Goal: Browse casually: Explore the website without a specific task or goal

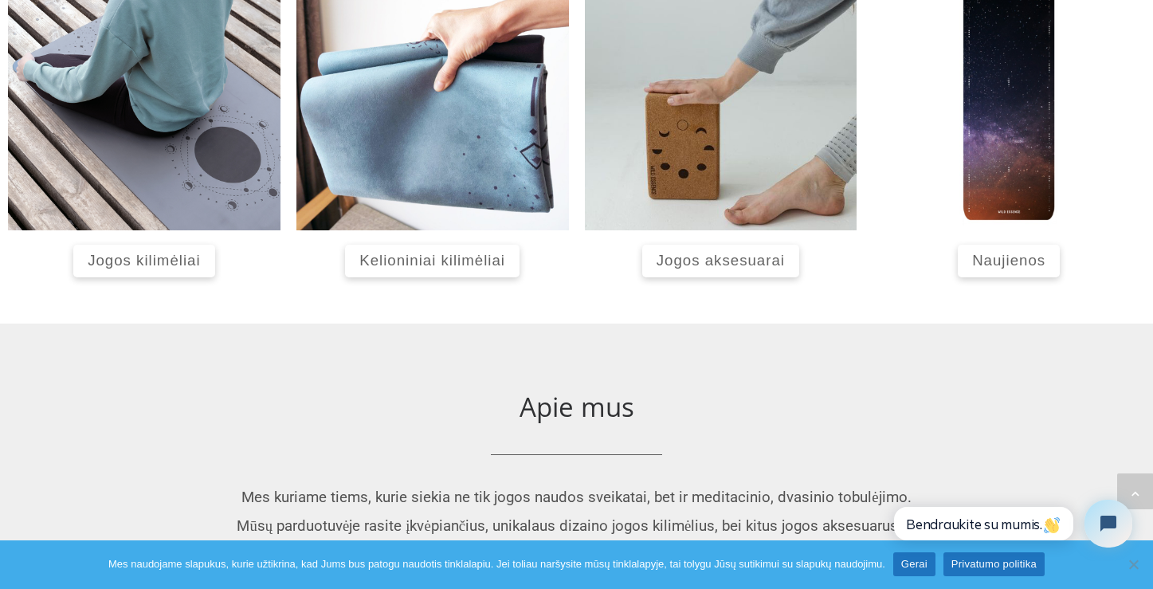
scroll to position [765, 0]
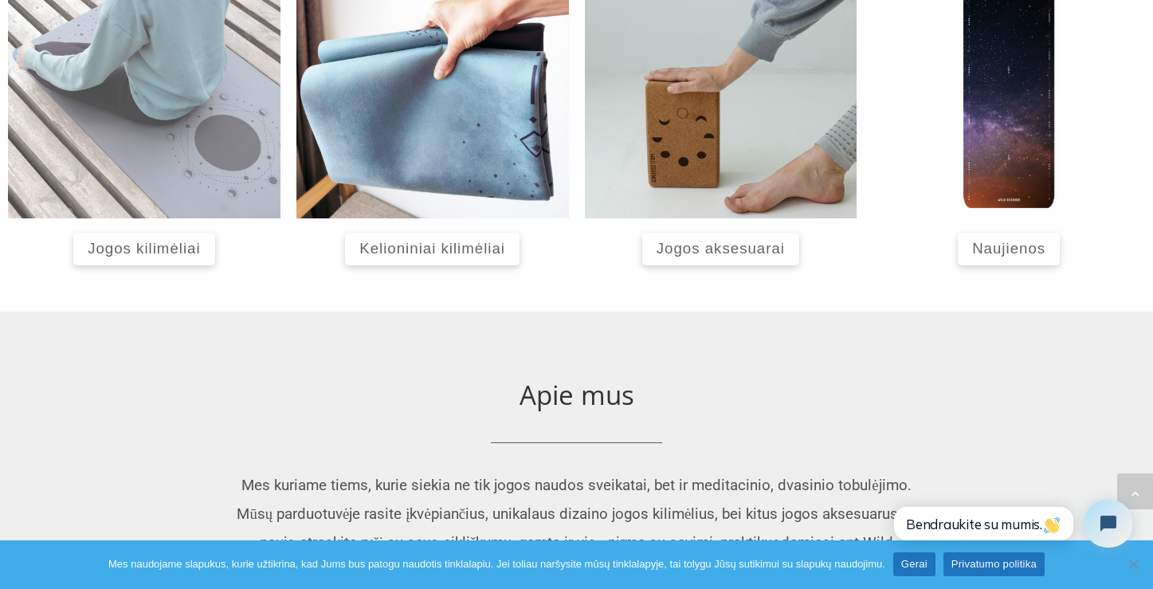
click at [151, 136] on img at bounding box center [144, 82] width 273 height 273
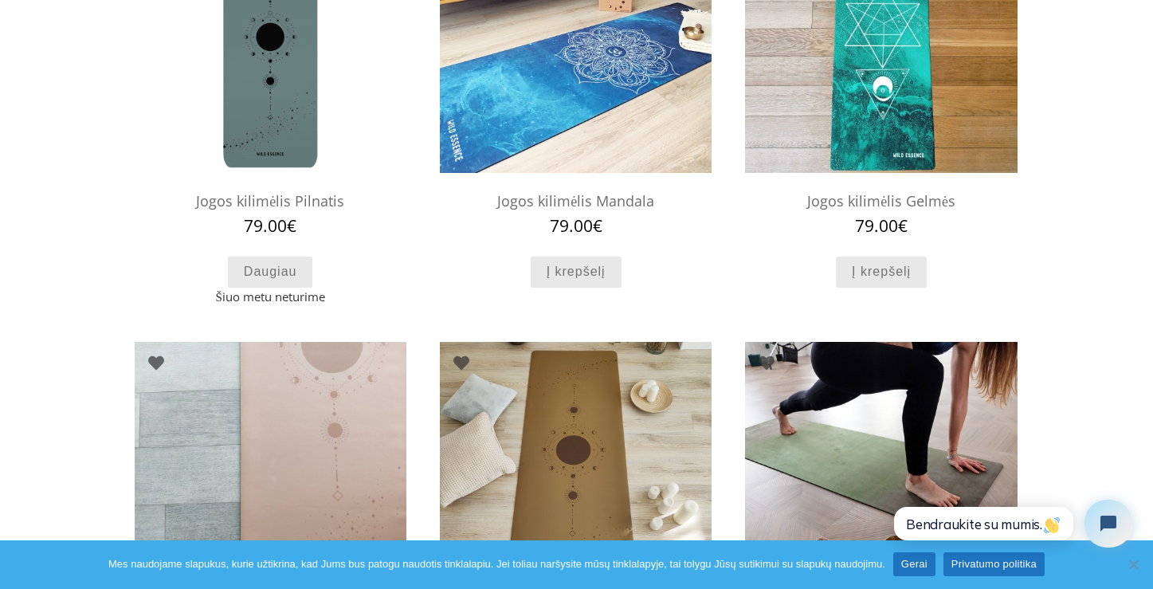
scroll to position [287, 0]
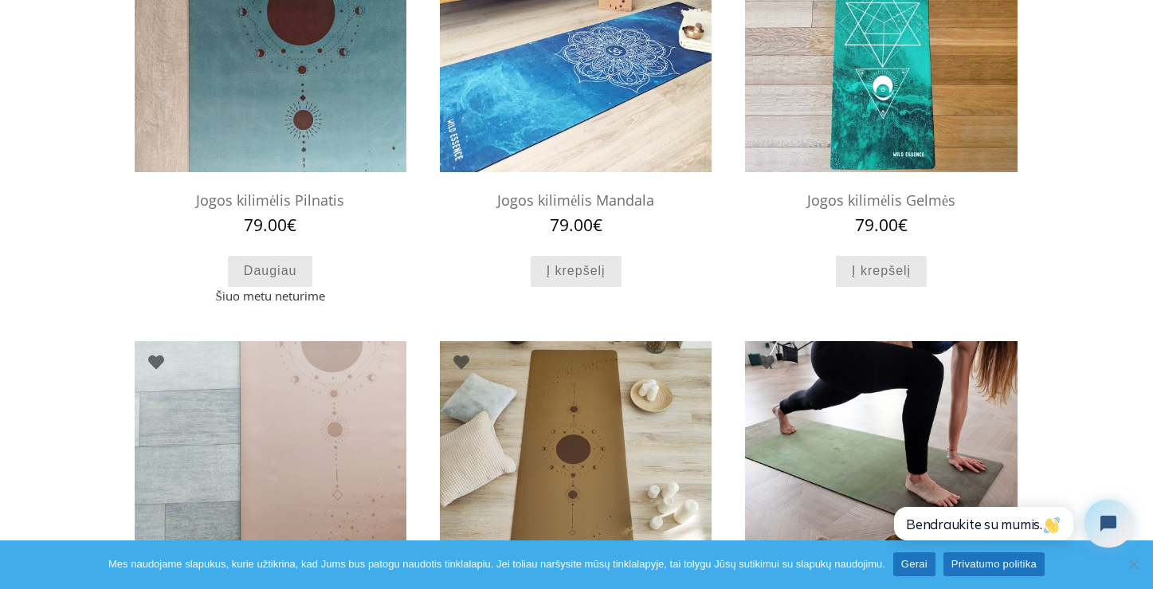
click at [304, 113] on img at bounding box center [271, 36] width 272 height 272
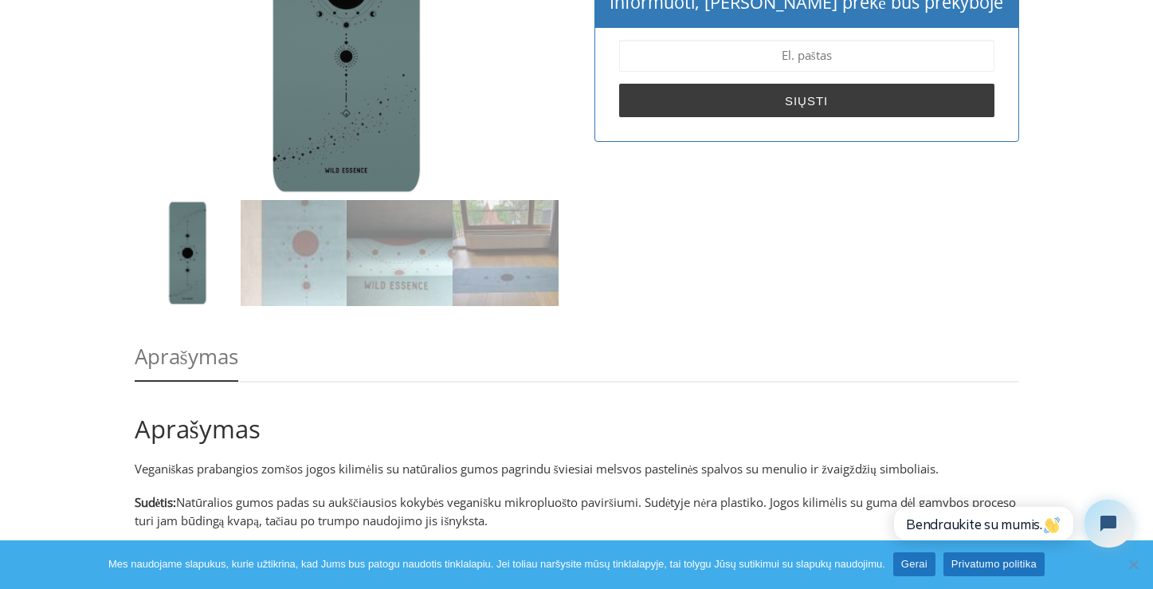
scroll to position [383, 0]
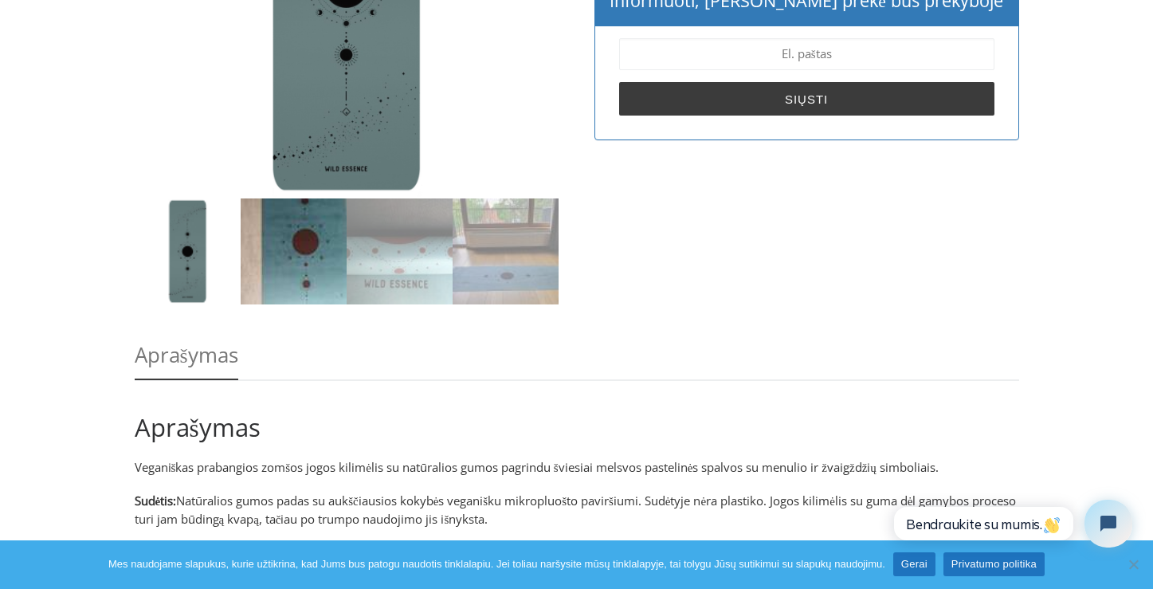
click at [292, 265] on img at bounding box center [294, 251] width 106 height 106
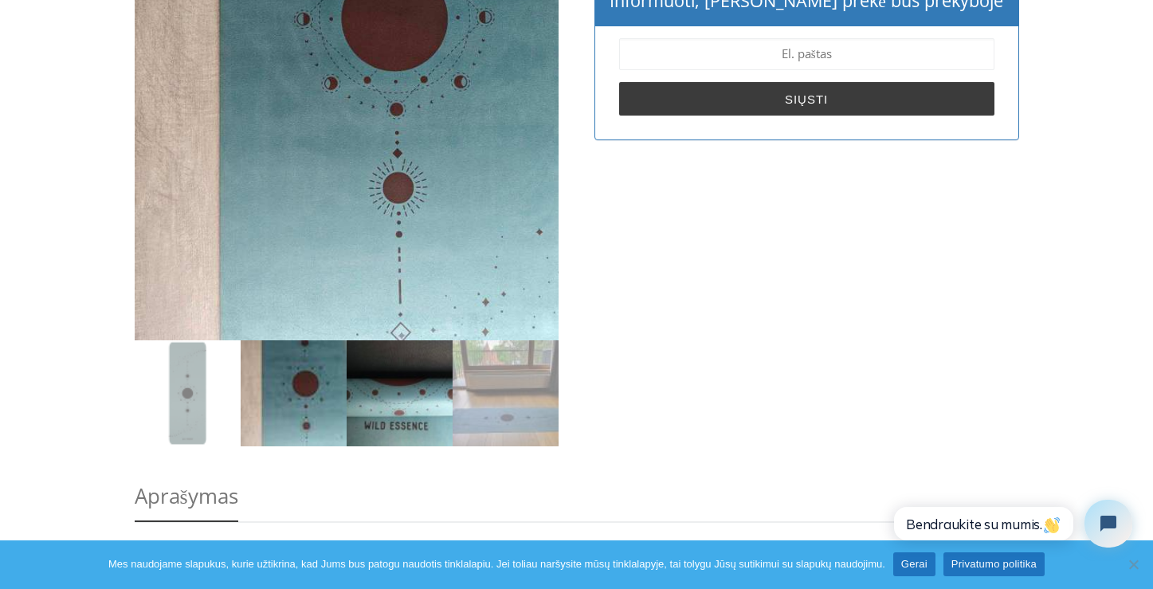
click at [406, 377] on img at bounding box center [400, 393] width 106 height 106
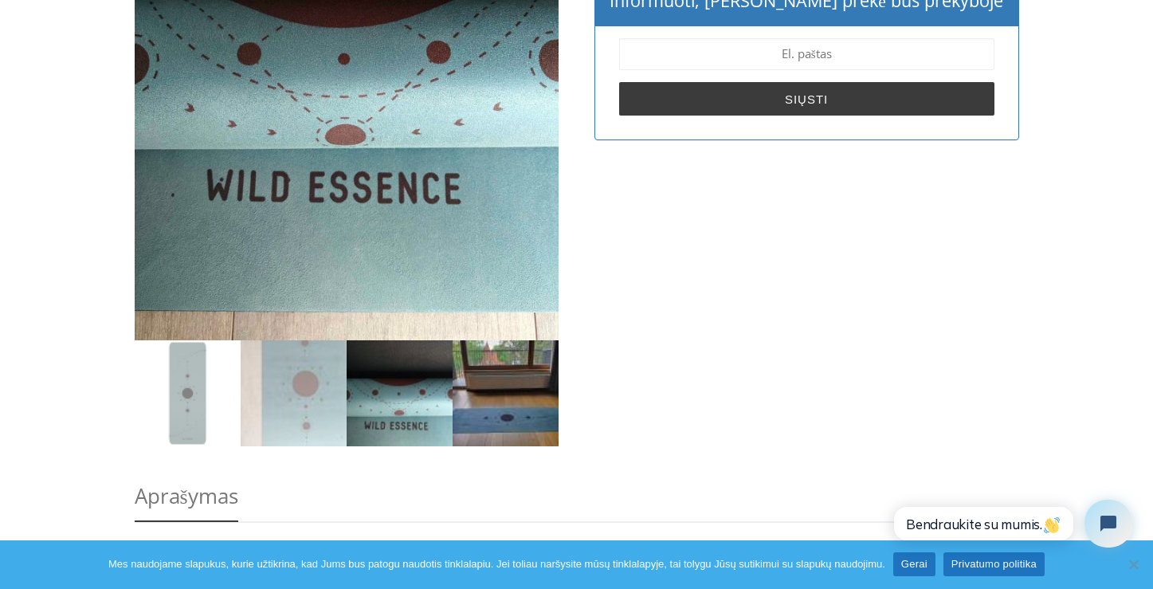
click at [534, 403] on img at bounding box center [506, 393] width 106 height 106
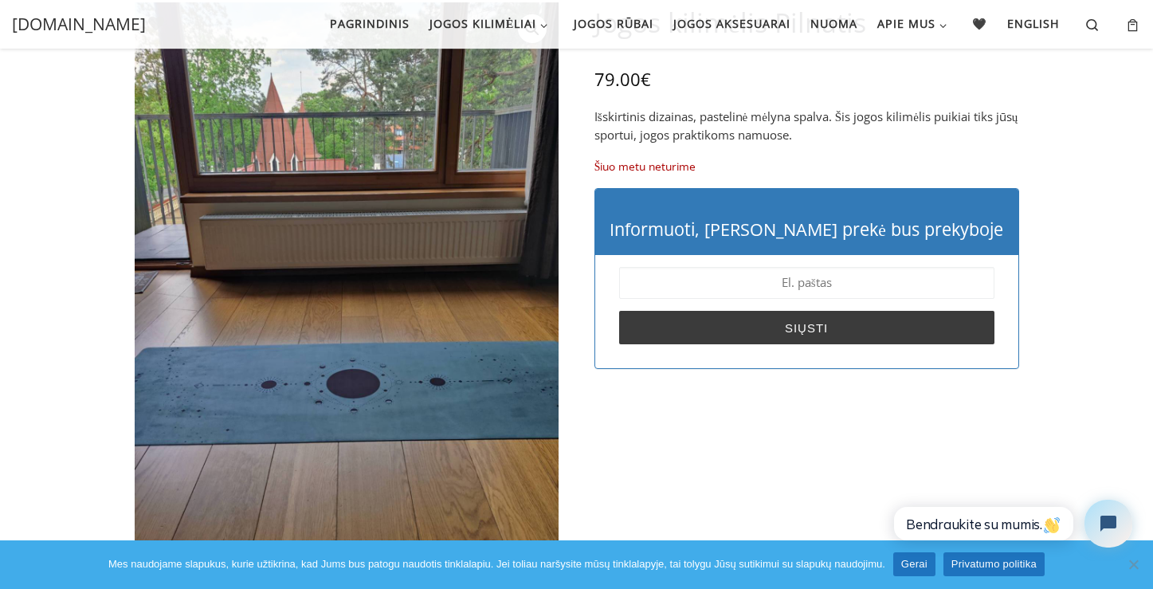
scroll to position [96, 0]
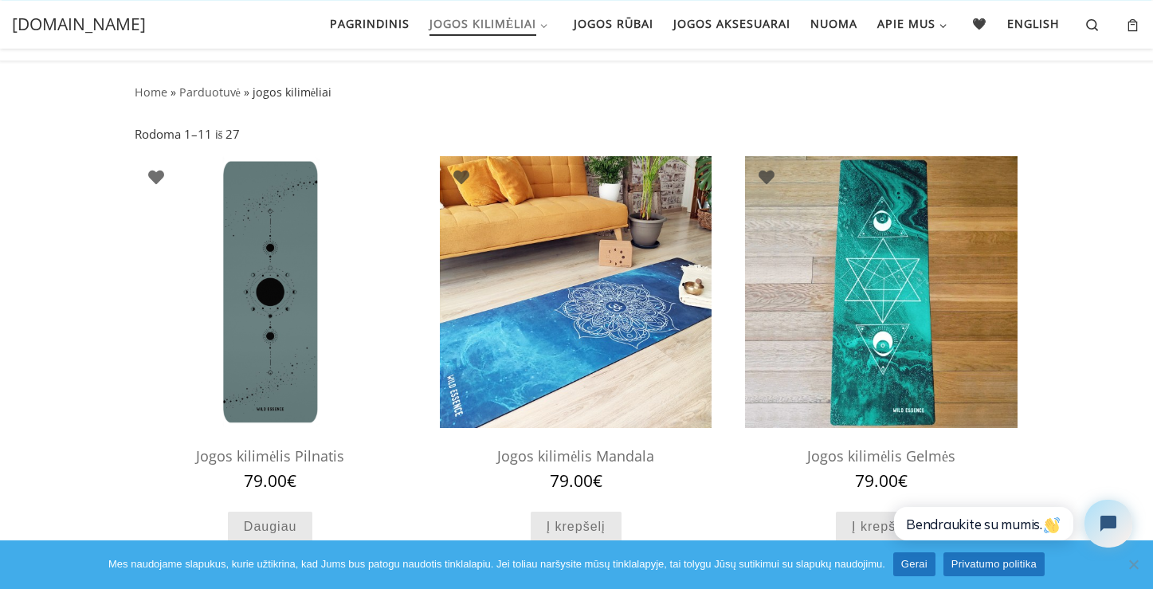
scroll to position [16, 0]
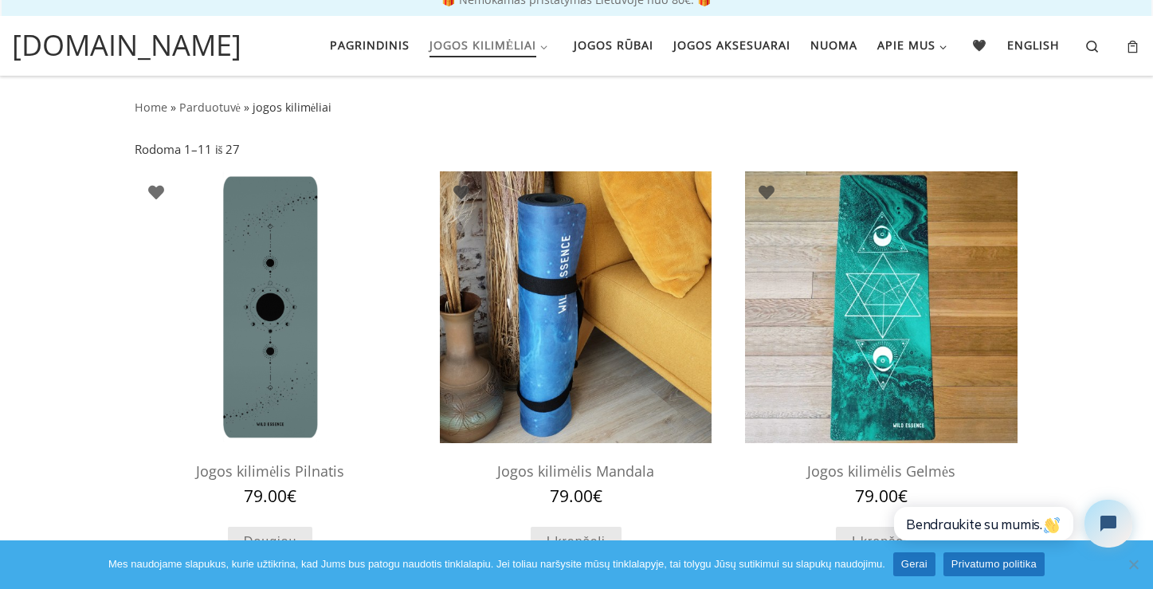
click at [627, 328] on img at bounding box center [576, 307] width 272 height 272
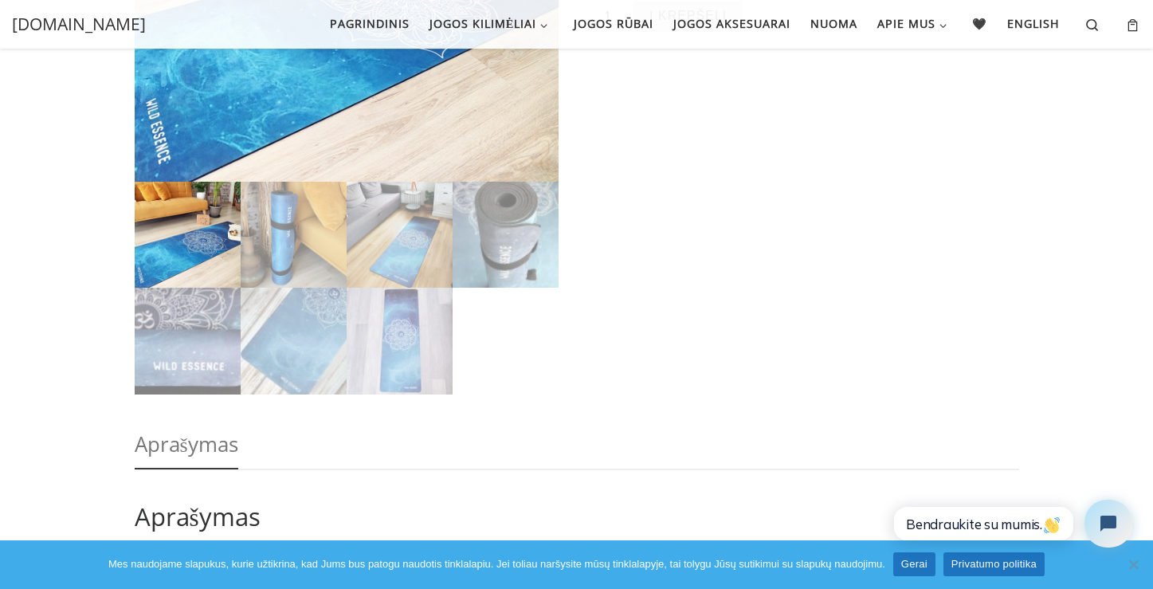
scroll to position [396, 0]
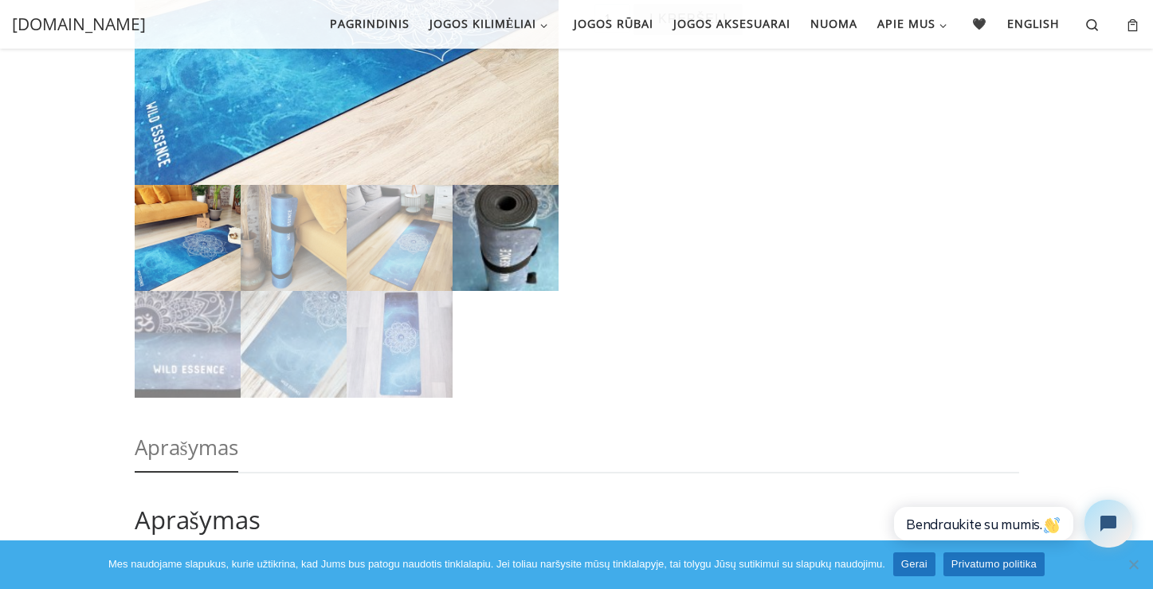
click at [521, 246] on img at bounding box center [506, 238] width 106 height 106
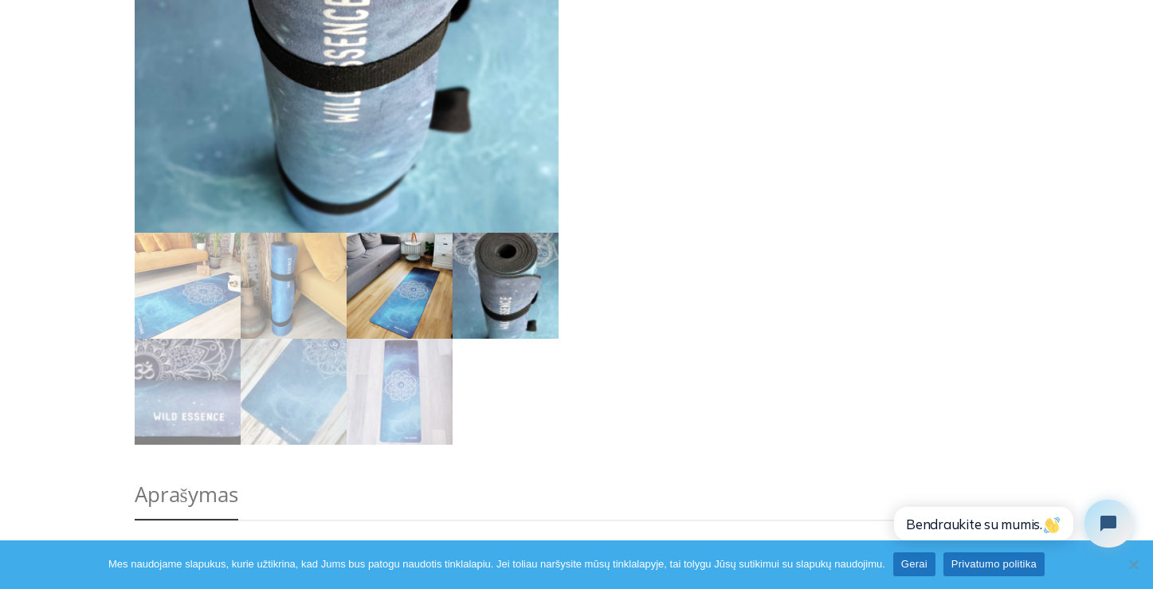
scroll to position [492, 0]
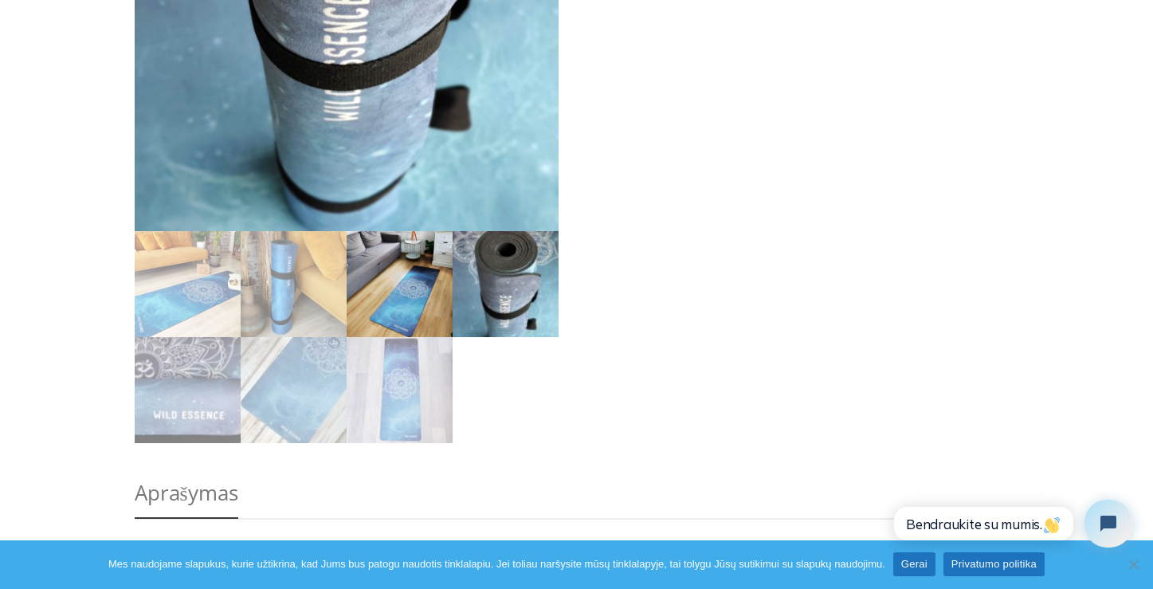
click at [421, 296] on img at bounding box center [400, 284] width 106 height 106
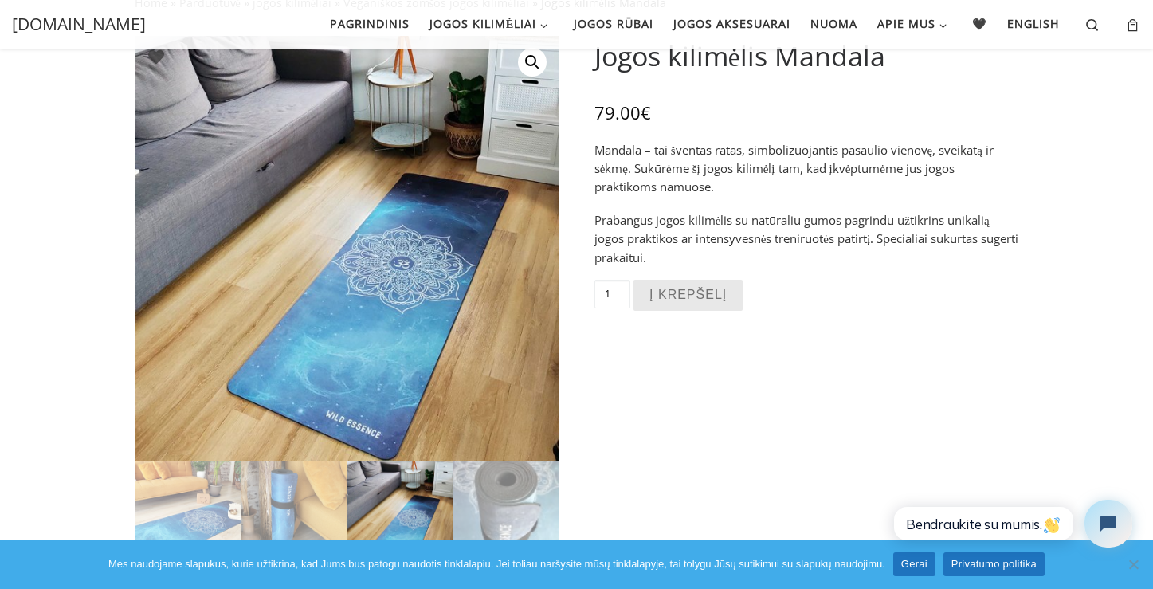
scroll to position [109, 0]
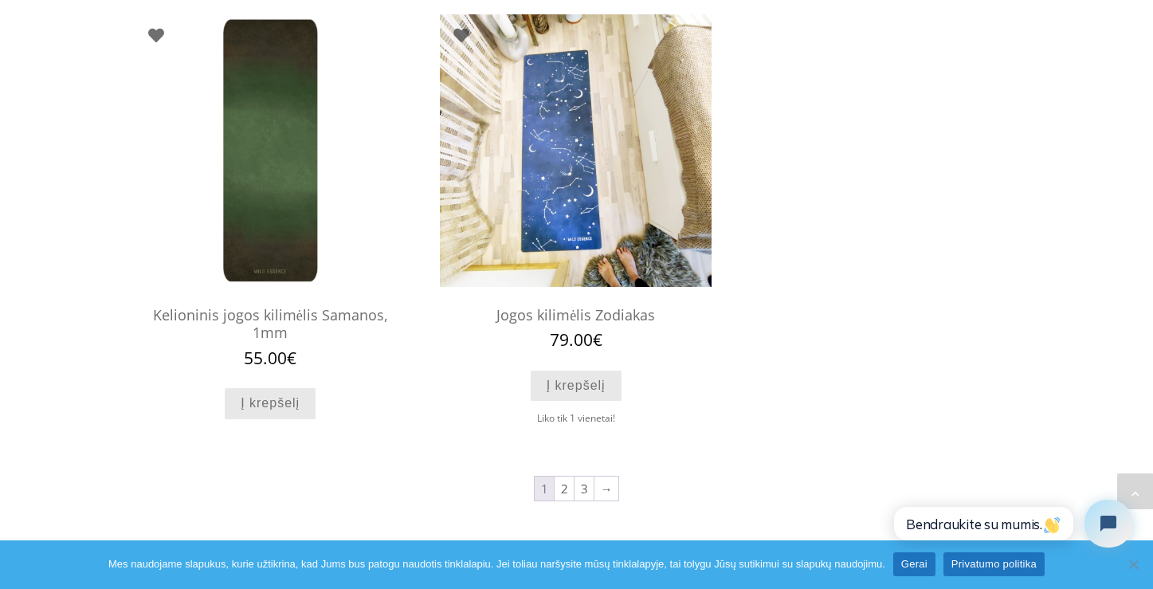
scroll to position [1546, 0]
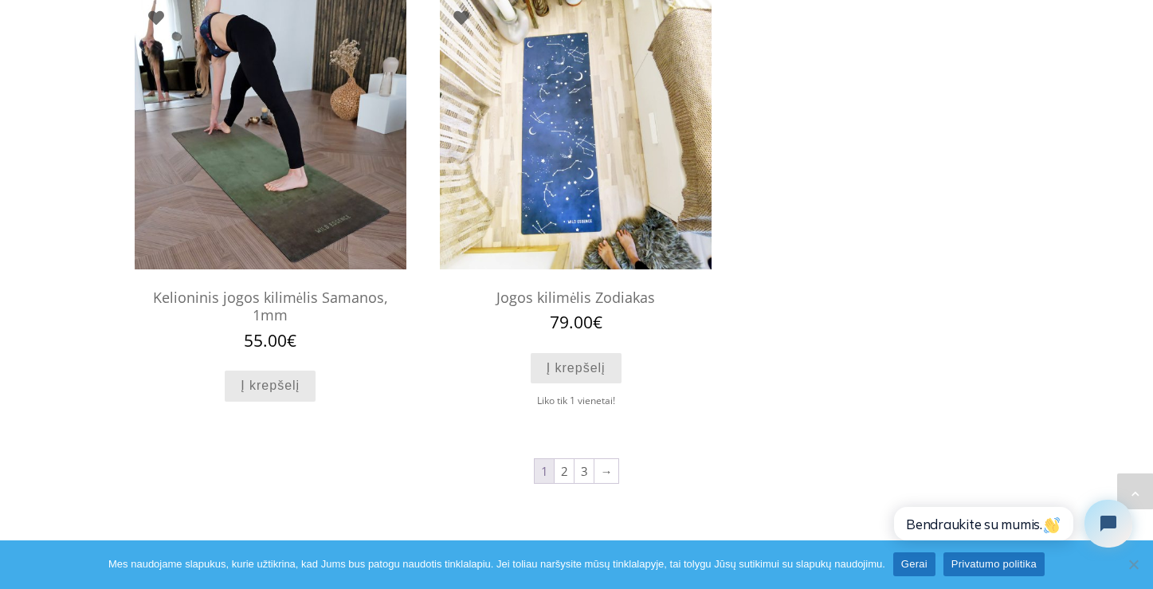
click at [272, 108] on img at bounding box center [271, 133] width 272 height 272
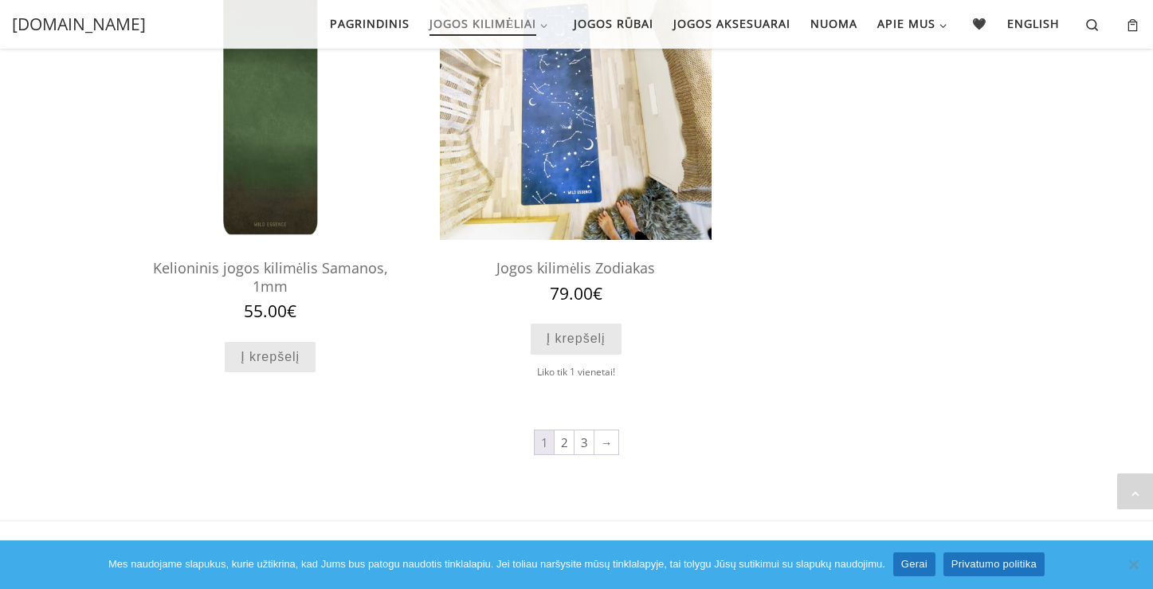
scroll to position [1565, 0]
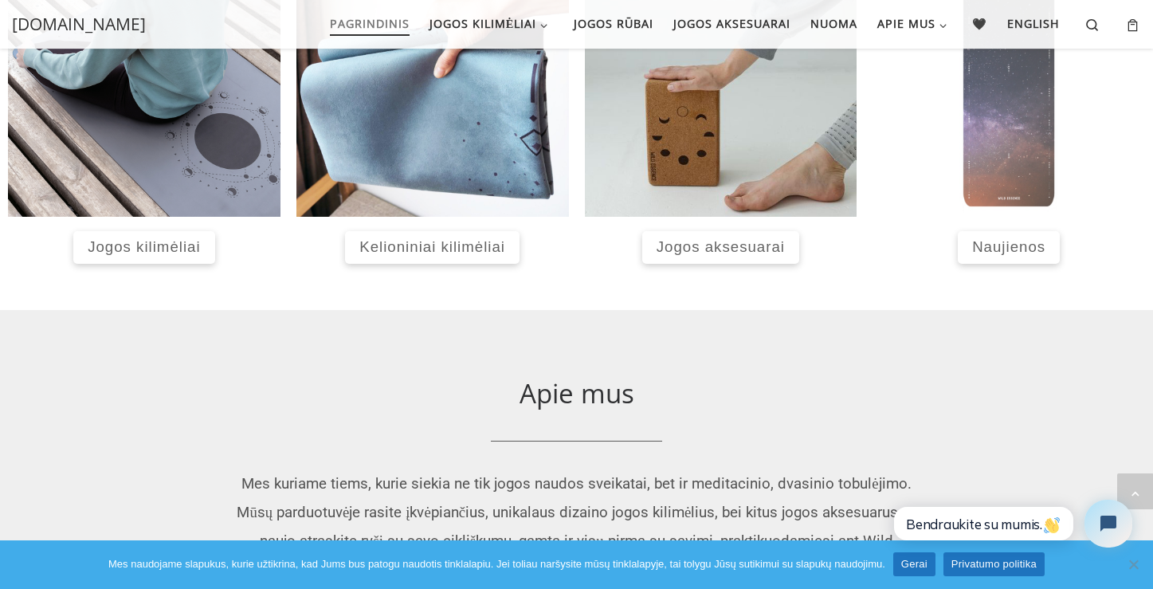
click at [1011, 139] on img at bounding box center [1009, 80] width 273 height 273
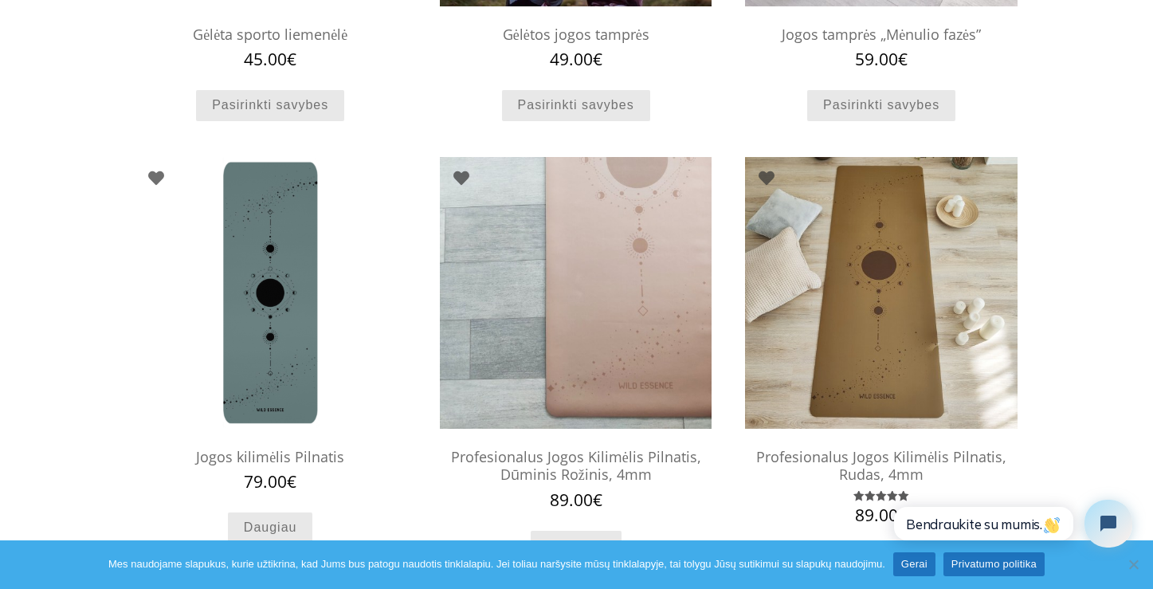
scroll to position [478, 0]
